Goal: Task Accomplishment & Management: Manage account settings

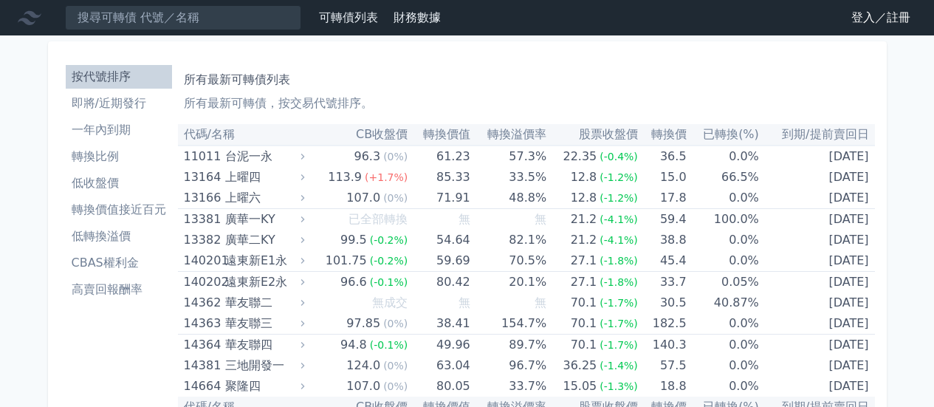
click at [873, 20] on link "登入／註冊" at bounding box center [880, 18] width 83 height 24
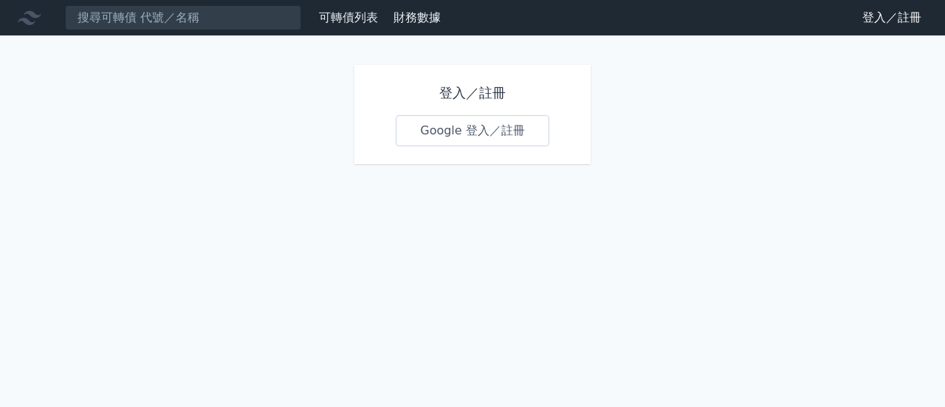
click at [498, 140] on link "Google 登入／註冊" at bounding box center [473, 130] width 154 height 31
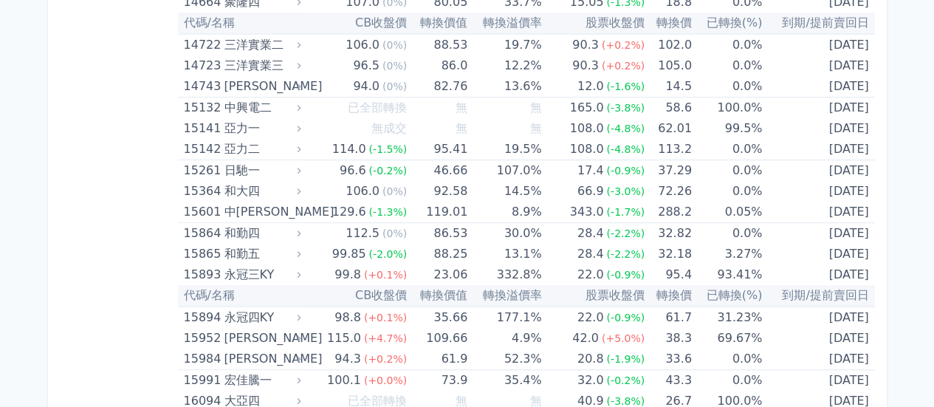
scroll to position [600, 0]
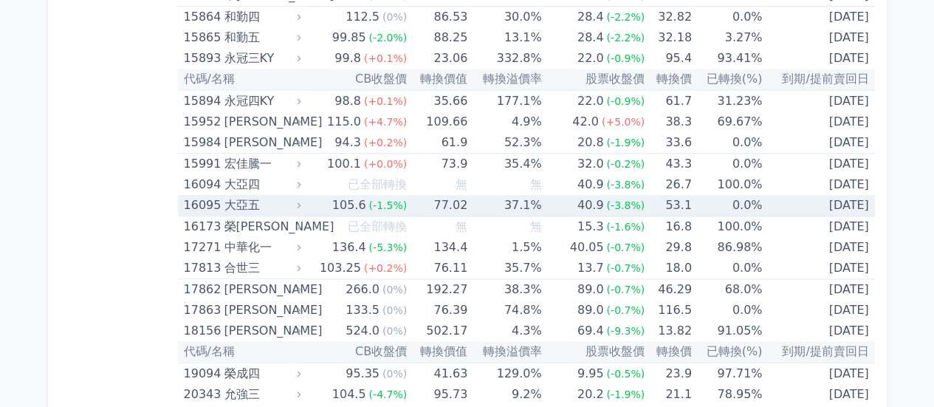
click at [630, 209] on span "(-3.8%)" at bounding box center [625, 205] width 38 height 12
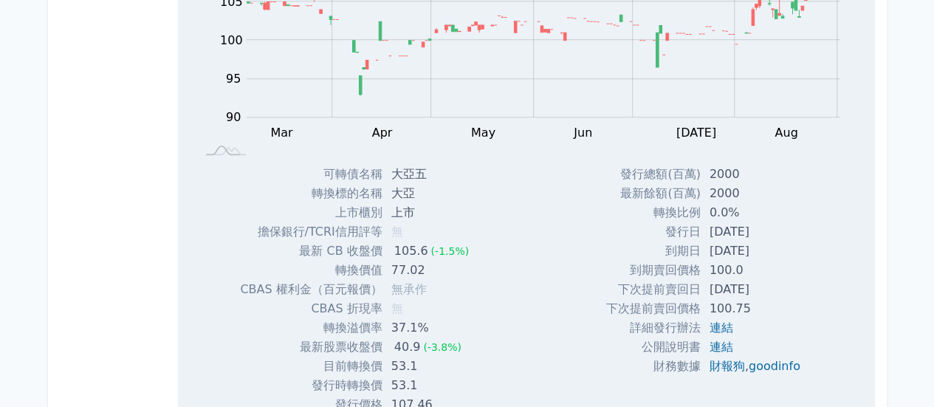
scroll to position [969, 0]
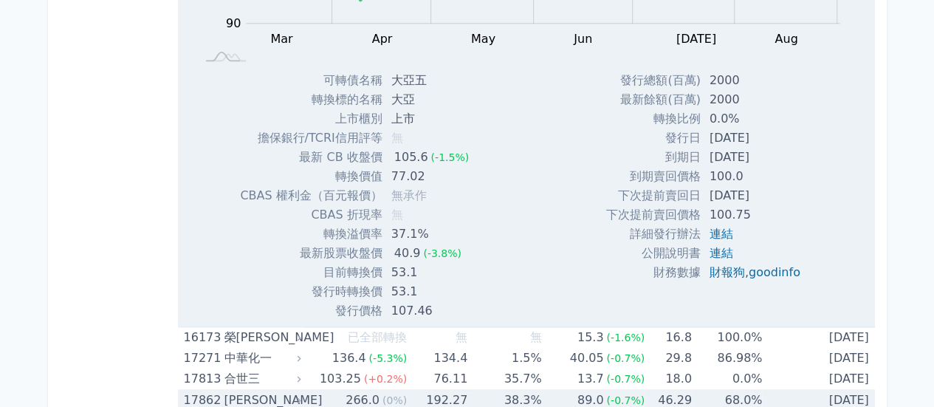
click at [264, 394] on div "[PERSON_NAME]" at bounding box center [261, 400] width 74 height 21
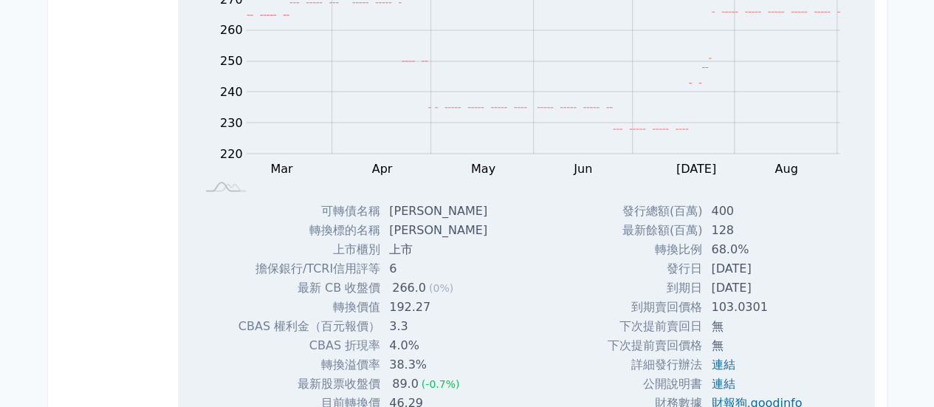
scroll to position [1560, 0]
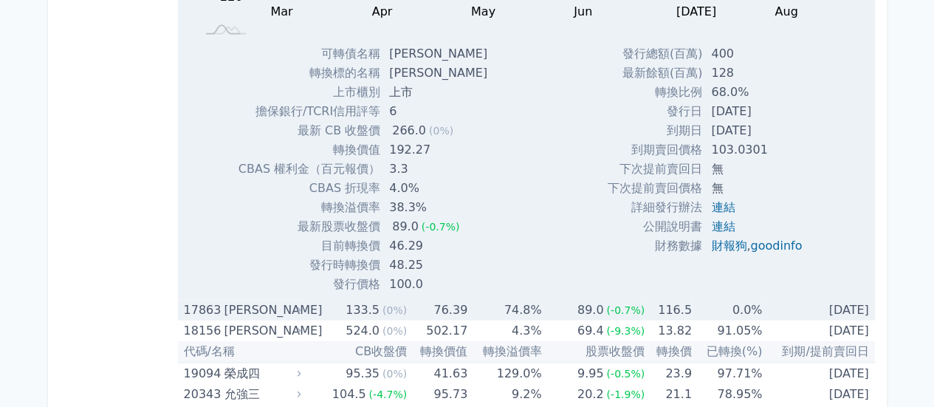
click at [232, 314] on div "[PERSON_NAME]" at bounding box center [261, 310] width 74 height 21
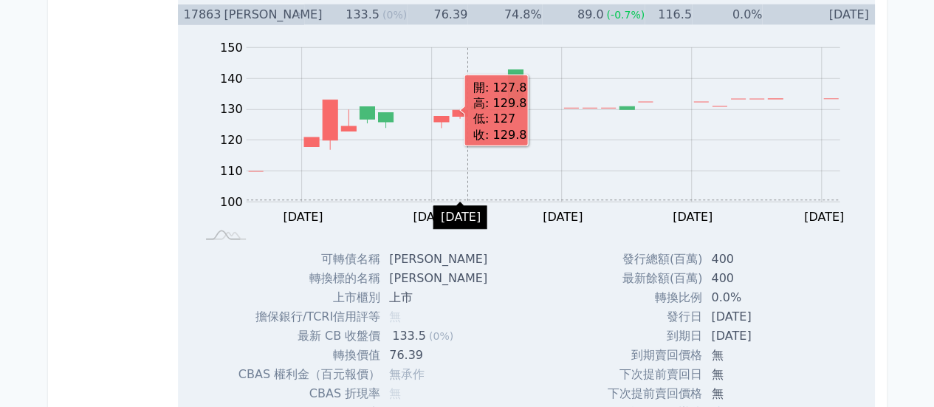
scroll to position [1707, 0]
